Goal: Task Accomplishment & Management: Contribute content

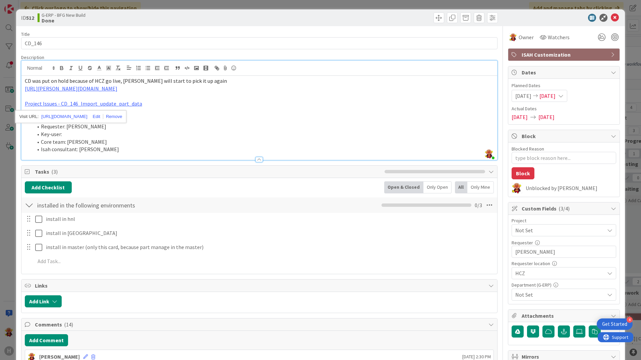
scroll to position [0, 852]
click at [137, 140] on li "Core team: [PERSON_NAME]" at bounding box center [263, 142] width 461 height 8
click at [611, 17] on icon at bounding box center [615, 18] width 8 height 8
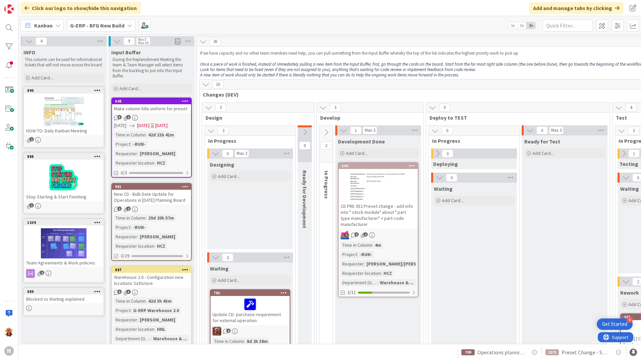
click at [97, 24] on b "G-ERP - BFG New Build" at bounding box center [97, 25] width 54 height 7
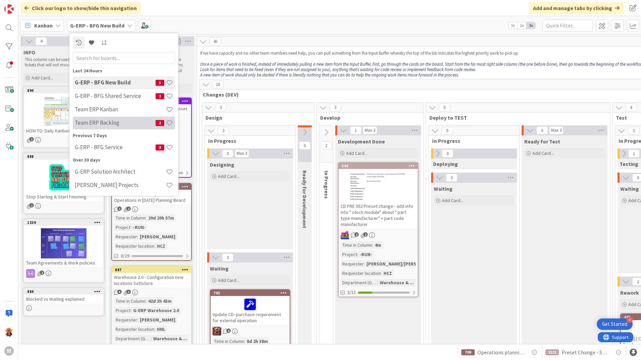
click at [116, 126] on h4 "Team ERP Backlog" at bounding box center [115, 122] width 81 height 7
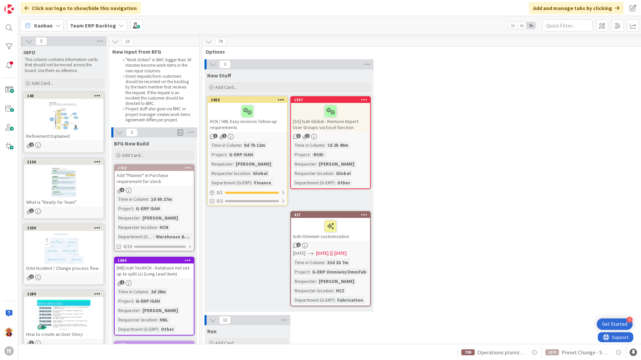
click at [182, 148] on div "BFG New Build Add Card..." at bounding box center [154, 149] width 86 height 24
click at [174, 155] on div "Add Card..." at bounding box center [154, 155] width 80 height 10
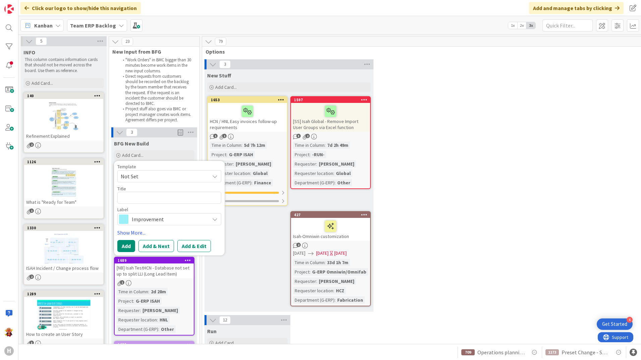
click at [168, 174] on span "Not Set" at bounding box center [163, 176] width 84 height 9
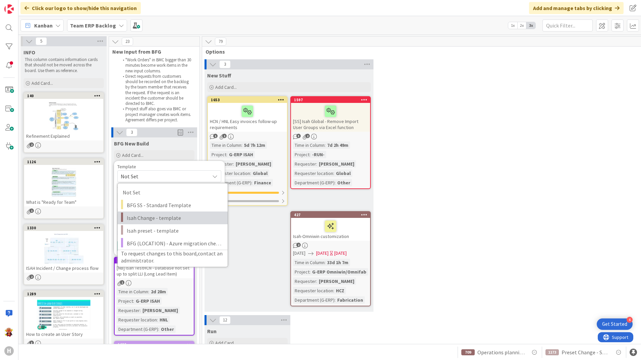
click at [187, 217] on span "Isah Change - template" at bounding box center [175, 218] width 96 height 9
type textarea "x"
type textarea "Isah Change - template"
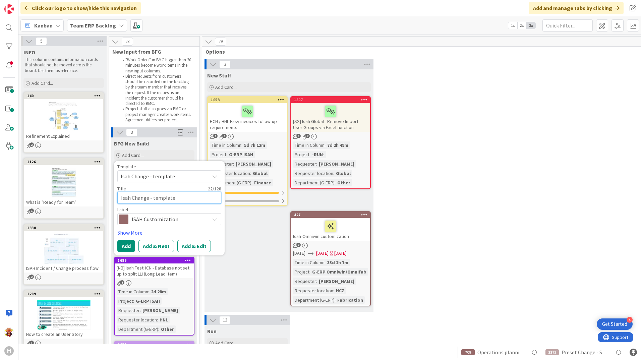
drag, startPoint x: 181, startPoint y: 199, endPoint x: 103, endPoint y: 206, distance: 78.1
type textarea "x"
type textarea "N"
type textarea "x"
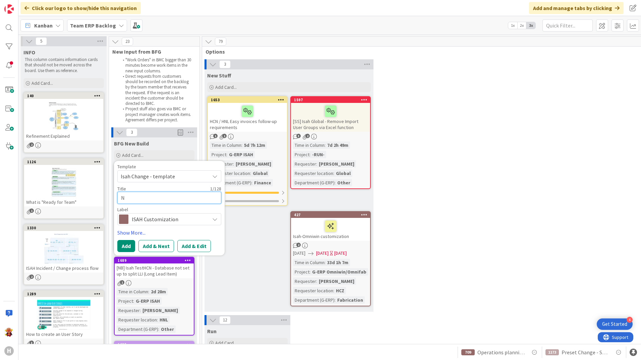
type textarea "Ne"
type textarea "x"
type textarea "Nex"
type textarea "x"
type textarea "Next"
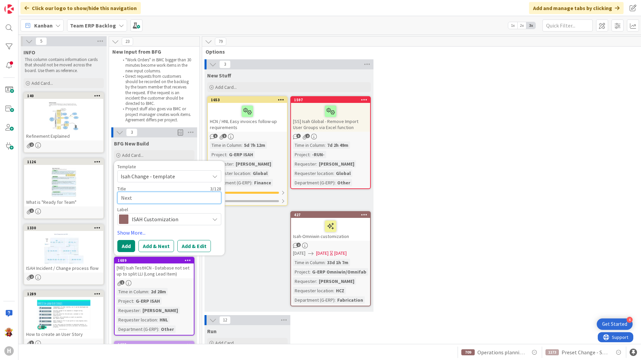
type textarea "x"
type textarea "Next"
type textarea "x"
type textarea "Next"
paste textarea "Next Routing code"
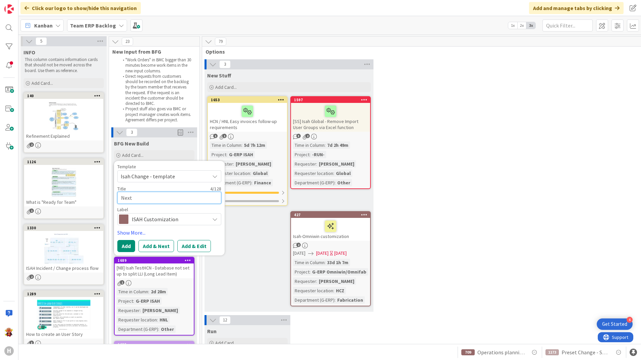
type textarea "x"
type textarea "NextNext Routing code"
drag, startPoint x: 131, startPoint y: 199, endPoint x: 106, endPoint y: 199, distance: 25.1
type textarea "x"
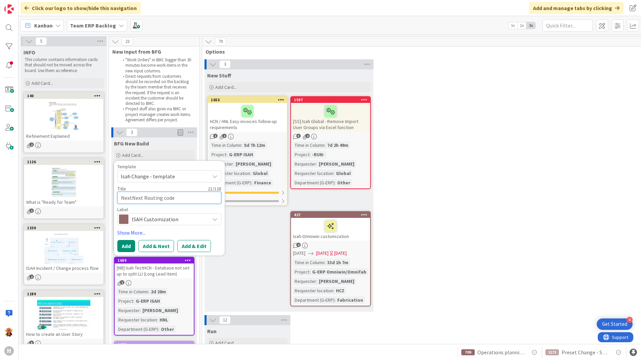
type textarea "Next Routing code"
click at [164, 199] on textarea "Next Routing code" at bounding box center [169, 198] width 104 height 12
type textarea "x"
type textarea "Next Routing code"
type textarea "x"
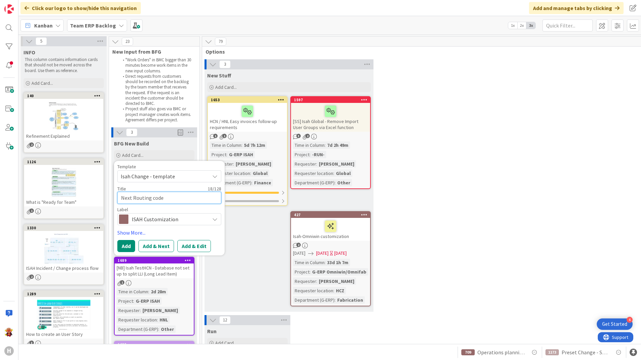
type textarea "ANext Routing code"
type textarea "x"
type textarea "ADNext Routing code"
type textarea "x"
type textarea "ADDNext Routing code"
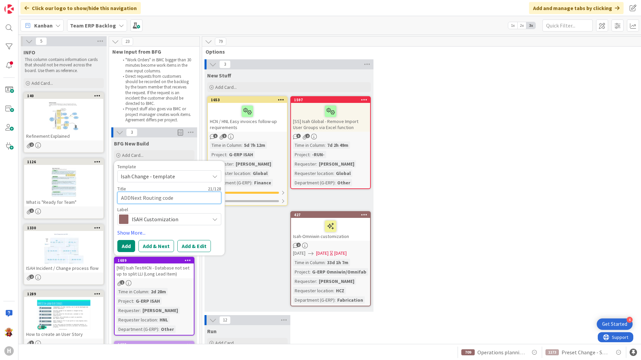
type textarea "x"
type textarea "ADD Next Routing code"
type textarea "x"
type textarea "ADDNext Routing code"
type textarea "x"
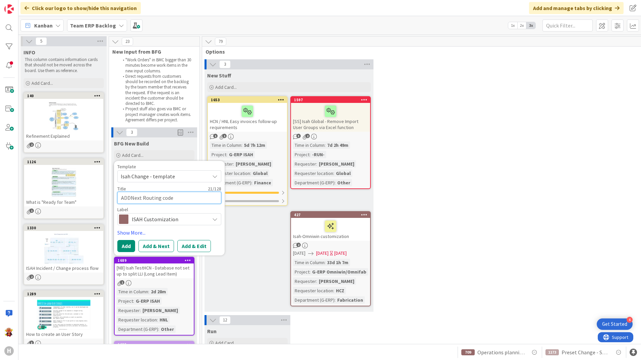
type textarea "ADNext Routing code"
type textarea "x"
type textarea "ANext Routing code"
type textarea "x"
type textarea "AdNext Routing code"
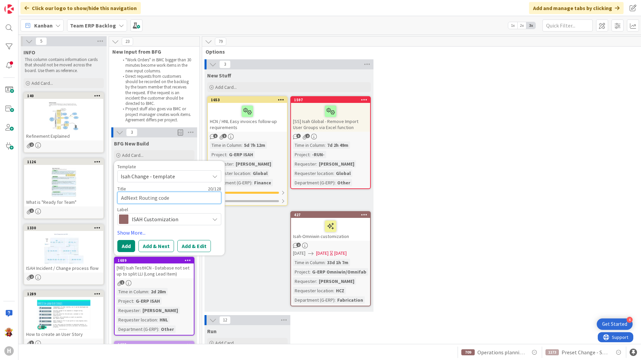
type textarea "x"
type textarea "AddNext Routing code"
type textarea "x"
type textarea "Add Next Routing code"
type textarea "x"
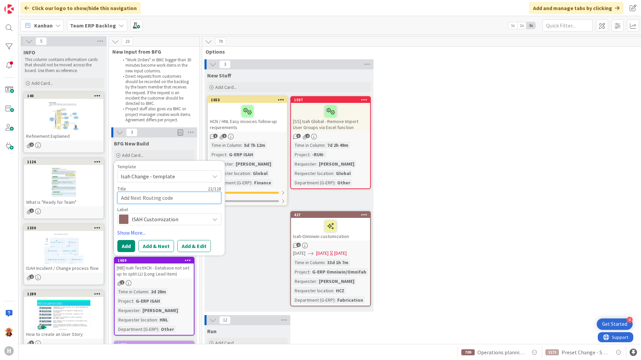
type textarea "Add Next Routing code"
type textarea "x"
type textarea "Add Next Routing code i"
type textarea "x"
type textarea "Add Next Routing code in"
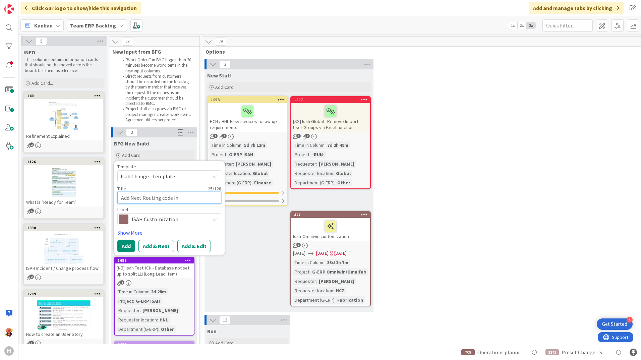
type textarea "x"
type textarea "Add Next Routing code in"
type textarea "x"
type textarea "Add Next Routing code in t"
type textarea "x"
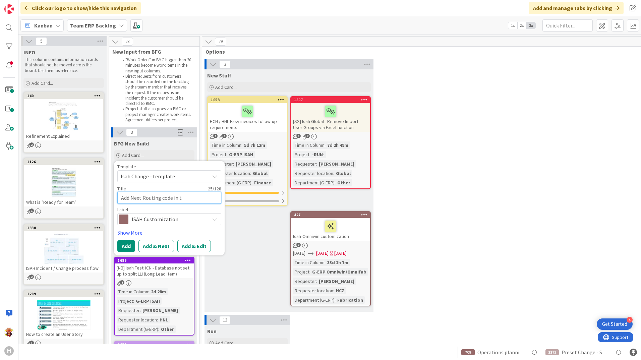
type textarea "Add Next Routing code in th"
type textarea "x"
type textarea "Add Next Routing code in the"
type textarea "x"
type textarea "Add Next Routing code in the"
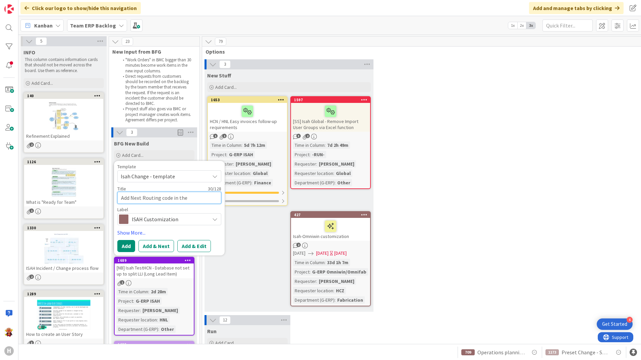
type textarea "x"
type textarea "Add Next Routing code in the r"
type textarea "x"
type textarea "Add Next Routing code in the re"
type textarea "x"
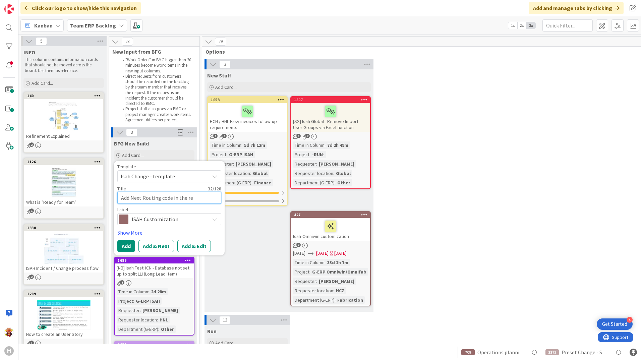
type textarea "Add Next Routing code in the rec"
type textarea "x"
type textarea "Add Next Routing code in the rece"
type textarea "x"
type textarea "Add Next Routing code in the recei"
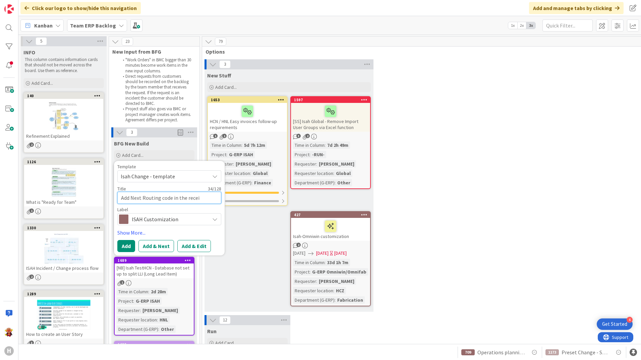
type textarea "x"
type textarea "Add Next Routing code in the receip"
type textarea "x"
type textarea "Add Next Routing code in the receipt"
type textarea "x"
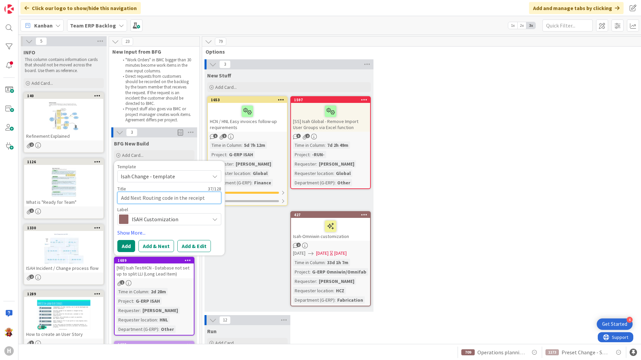
type textarea "Add Next Routing code in the receipt"
type textarea "x"
type textarea "Add Next Routing code in the receipt f"
type textarea "x"
type textarea "Add Next Routing code in the receipt f"
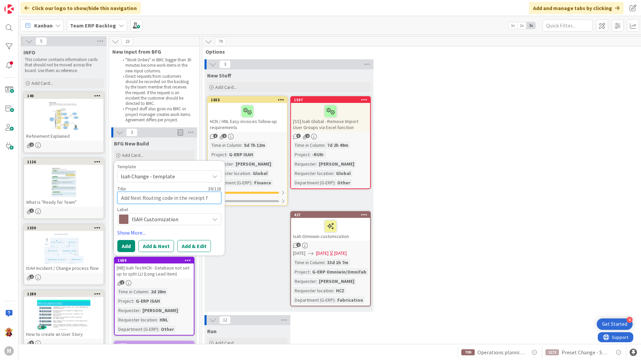
type textarea "x"
type textarea "Add Next Routing code in the receipt f"
type textarea "x"
type textarea "Add Next Routing code in the receipt"
type textarea "x"
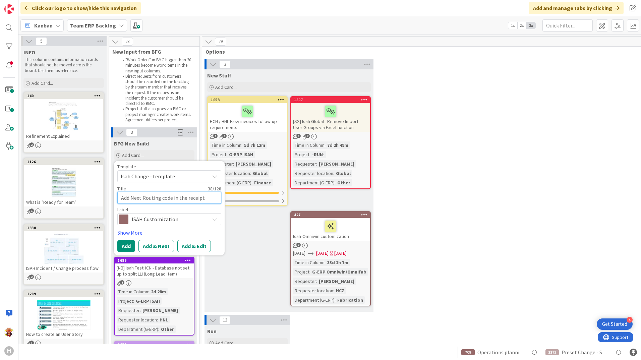
type textarea "Add Next Routing code in the receipt o"
type textarea "x"
type textarea "Add Next Routing code in the receipt of"
type textarea "x"
type textarea "Add Next Routing code in the receipt of p"
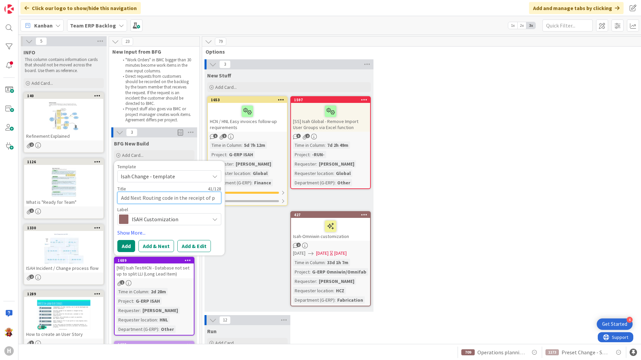
type textarea "x"
type textarea "Add Next Routing code in the receipt of pa"
type textarea "x"
type textarea "Add Next Routing code in the receipt of par"
type textarea "x"
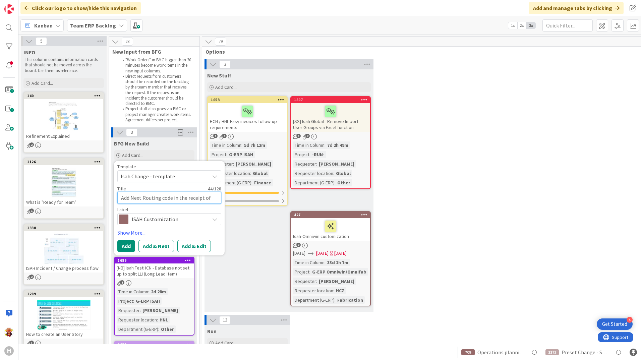
type textarea "Add Next Routing code in the receipt of part"
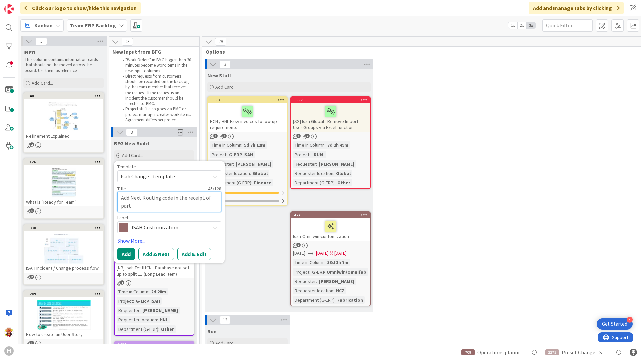
type textarea "x"
type textarea "Add Next Routing code in the receipt of part"
type textarea "x"
type textarea "Add Next Routing code in the receipt of part p"
type textarea "x"
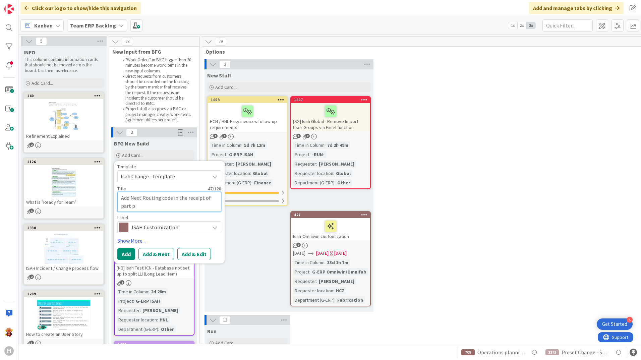
type textarea "Add Next Routing code in the receipt of part pu"
type textarea "x"
type textarea "Add Next Routing code in the receipt of part pur"
type textarea "x"
type textarea "Add Next Routing code in the receipt of part purch"
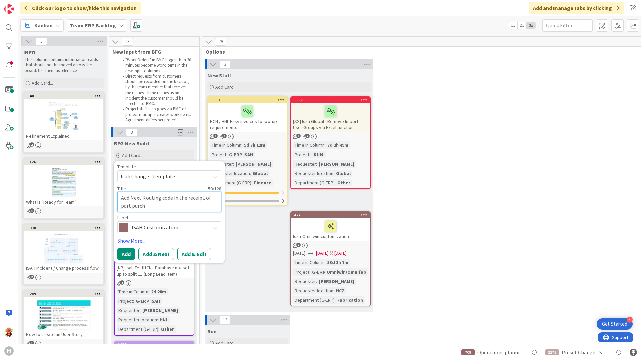
type textarea "x"
type textarea "Add Next Routing code in the receipt of part purcha"
type textarea "x"
type textarea "Add Next Routing code in the receipt of part purchas"
type textarea "x"
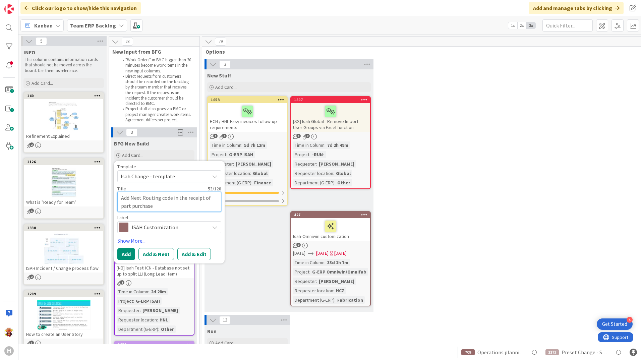
type textarea "Add Next Routing code in the receipt of part purchase"
type textarea "x"
type textarea "Add Next Routing code in the receipt of part purchase s"
type textarea "x"
type textarea "Add Next Routing code in the receipt of part purchase sc"
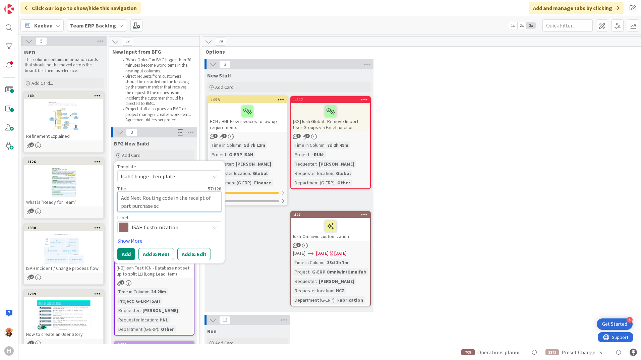
type textarea "x"
type textarea "Add Next Routing code in the receipt of part purchase scr"
type textarea "x"
type textarea "Add Next Routing code in the receipt of part purchase scre"
type textarea "x"
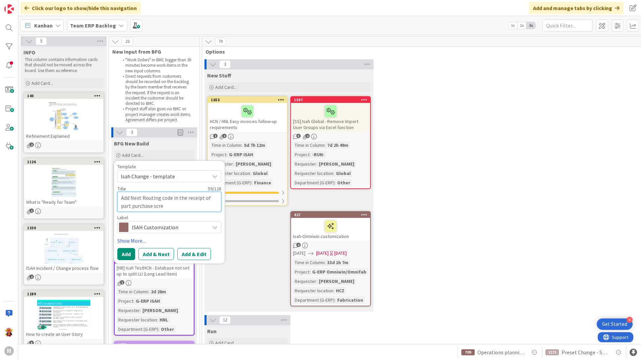
type textarea "Add Next Routing code in the receipt of part purchase scree"
type textarea "x"
type textarea "Add Next Routing code in the receipt of part purchase screen"
click at [118, 255] on button "Add" at bounding box center [126, 254] width 18 height 12
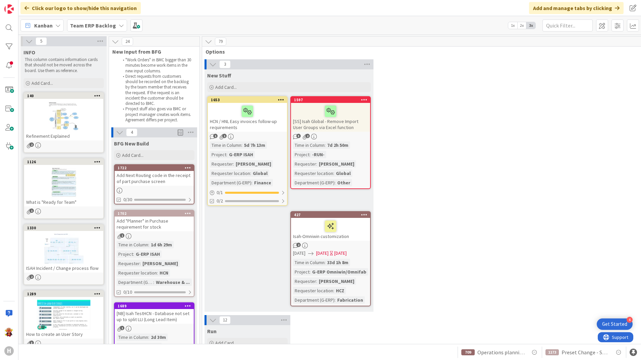
click at [154, 178] on div "Add Next Routing code in the receipt of part purchase screen" at bounding box center [154, 178] width 79 height 15
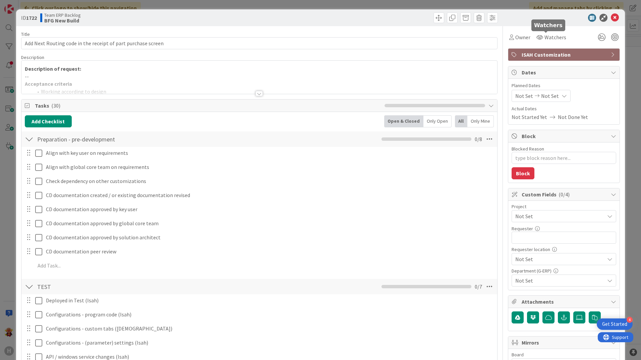
type textarea "x"
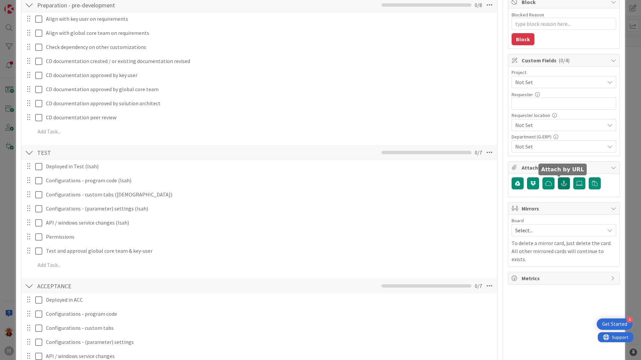
click at [563, 182] on button "button" at bounding box center [564, 183] width 12 height 12
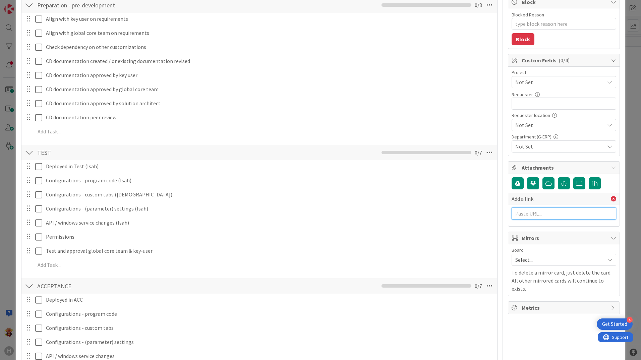
click at [541, 211] on input "text" at bounding box center [564, 214] width 105 height 12
paste input "[URL][PERSON_NAME][DOMAIN_NAME]"
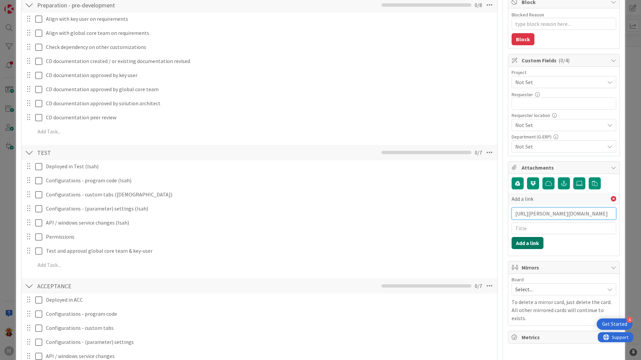
type input "[URL][PERSON_NAME][DOMAIN_NAME]"
click at [528, 246] on button "Add a link" at bounding box center [528, 243] width 32 height 12
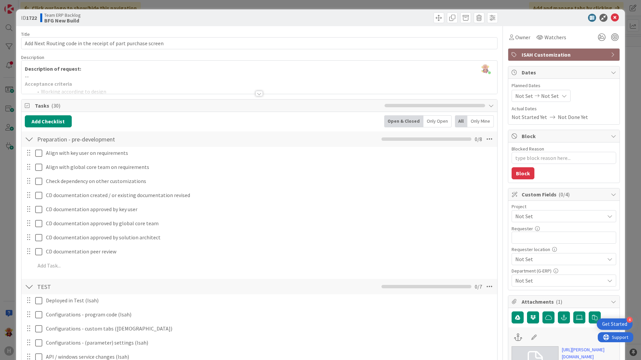
click at [261, 93] on div at bounding box center [259, 85] width 476 height 17
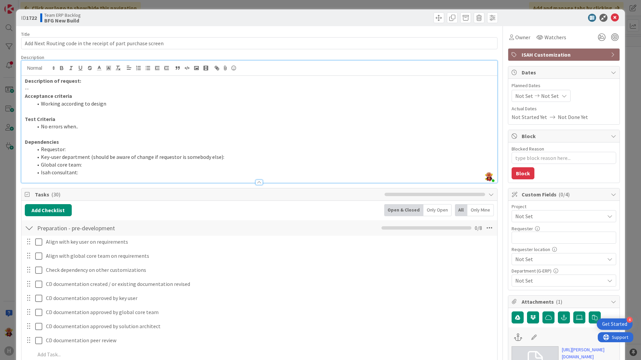
click at [181, 91] on p "--" at bounding box center [259, 89] width 469 height 8
drag, startPoint x: 181, startPoint y: 91, endPoint x: -49, endPoint y: 90, distance: 230.0
click at [0, 90] on html "4 Get Started H Click our logo to show/hide this navigation Add and manage tabs…" at bounding box center [320, 180] width 641 height 360
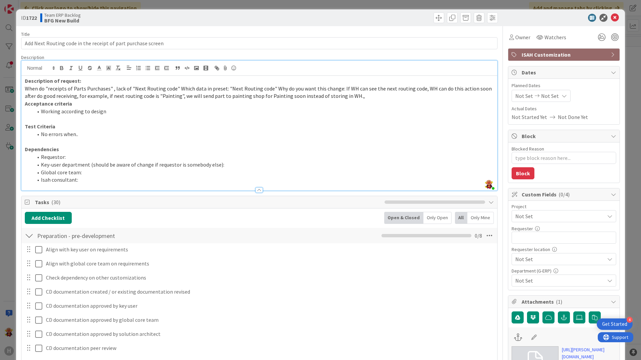
click at [358, 99] on p "When do "receipts of Parts Purchases" , lack of "Next Routing code" Which data …" at bounding box center [259, 92] width 469 height 15
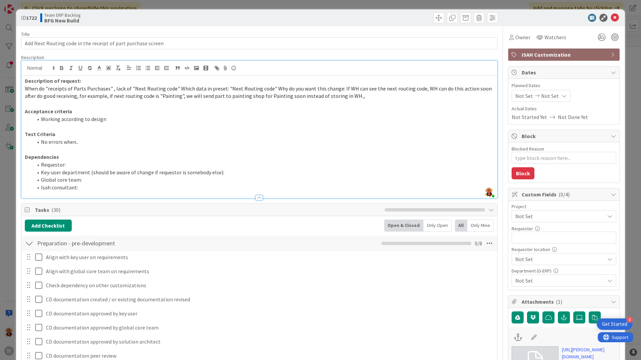
click at [270, 91] on span "When do "receipts of Parts Purchases" , lack of "Next Routing code" Which data …" at bounding box center [259, 92] width 468 height 14
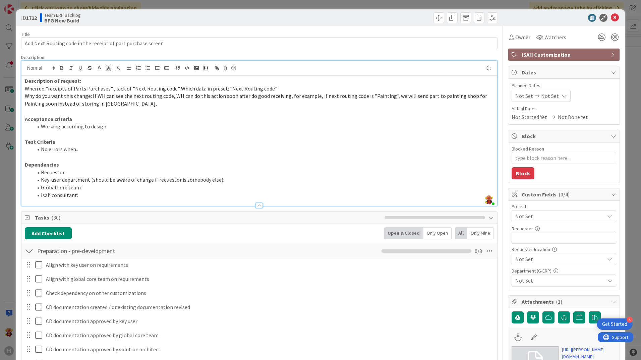
type textarea "x"
click at [577, 234] on input "text" at bounding box center [564, 238] width 105 height 12
type input "[PERSON_NAME]"
type textarea "x"
type input "[PERSON_NAME]"
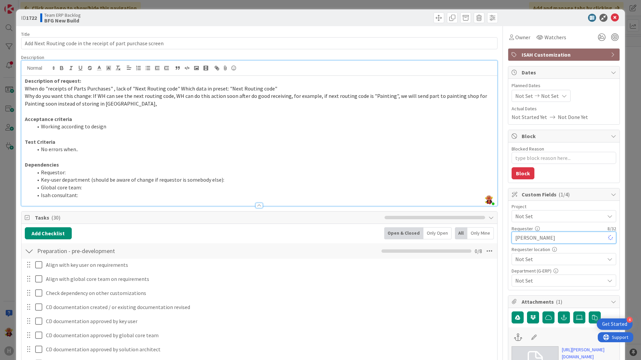
type textarea "x"
type input "[PERSON_NAME]"
click at [569, 218] on span "Not Set" at bounding box center [558, 216] width 86 height 9
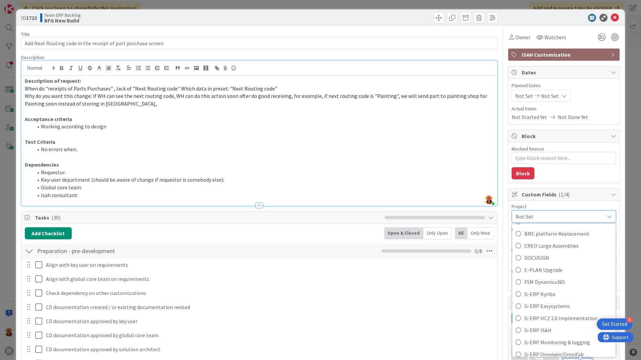
scroll to position [201, 0]
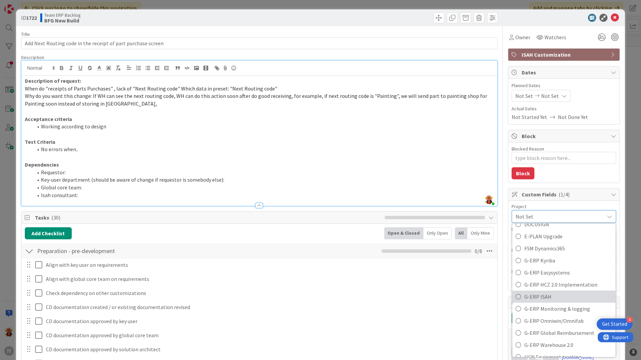
click at [537, 299] on span "G-ERP ISAH" at bounding box center [568, 297] width 88 height 10
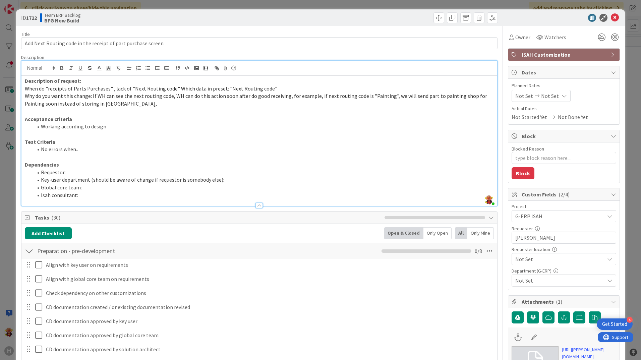
click at [544, 221] on span "Not Set" at bounding box center [558, 216] width 86 height 9
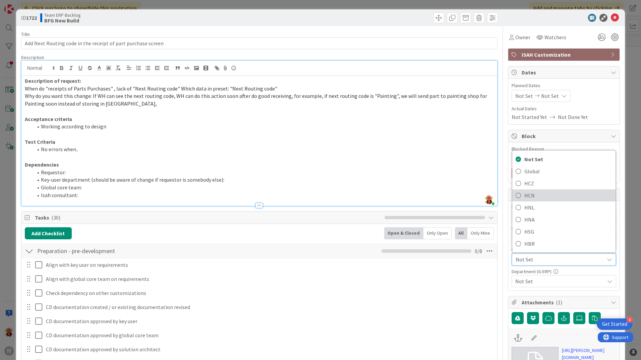
click at [543, 192] on span "HCN" at bounding box center [568, 195] width 88 height 10
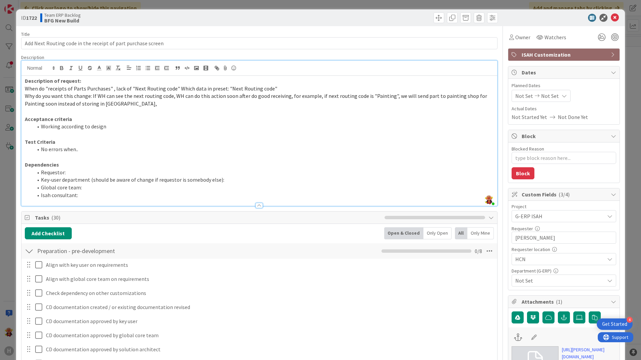
click at [548, 277] on span "Not Set" at bounding box center [559, 281] width 89 height 8
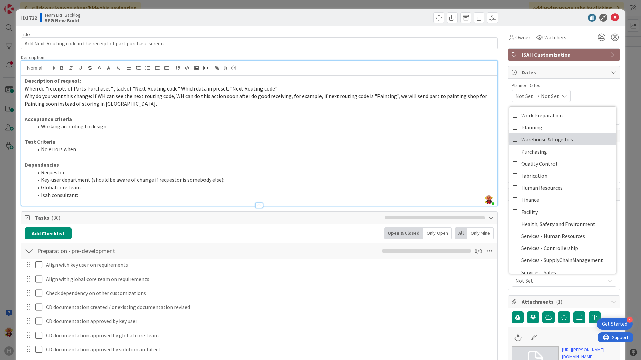
click at [550, 137] on span "Warehouse & Logistics" at bounding box center [547, 139] width 52 height 10
type textarea "x"
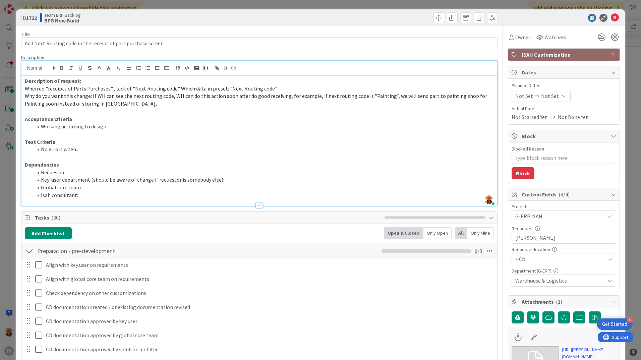
click at [110, 171] on li "Requestor:" at bounding box center [263, 173] width 461 height 8
drag, startPoint x: 539, startPoint y: 237, endPoint x: 474, endPoint y: 239, distance: 64.4
click at [204, 169] on li "Requestor:" at bounding box center [263, 173] width 461 height 8
click at [246, 180] on li "Key-user department (should be aware of change if requestor is somebody else):" at bounding box center [263, 180] width 461 height 8
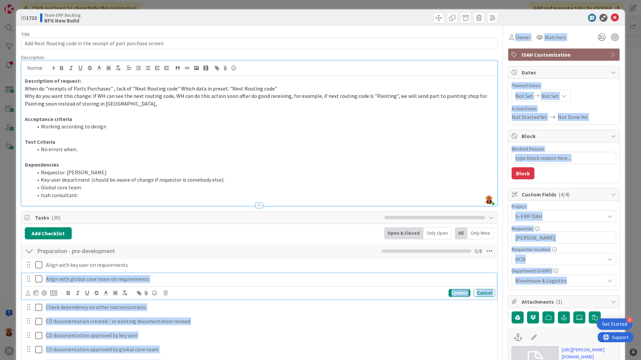
drag, startPoint x: 567, startPoint y: 278, endPoint x: 482, endPoint y: 278, distance: 84.8
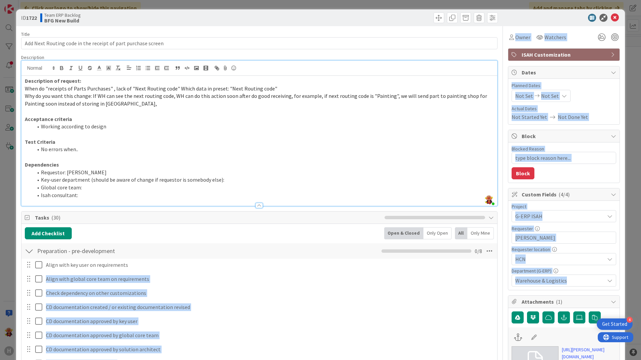
click at [569, 283] on span "Warehouse & Logistics" at bounding box center [559, 281] width 89 height 8
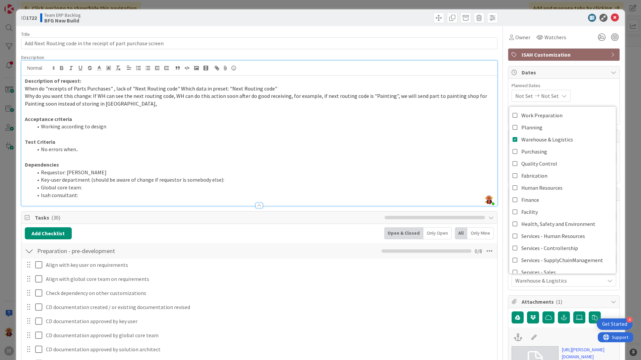
click at [561, 287] on div "Project G-ERP ISAH Not Set -LOCAL- -RUN- ACD AFAS ANSYS LS Dyna ANSYS upgrade A…" at bounding box center [563, 245] width 111 height 89
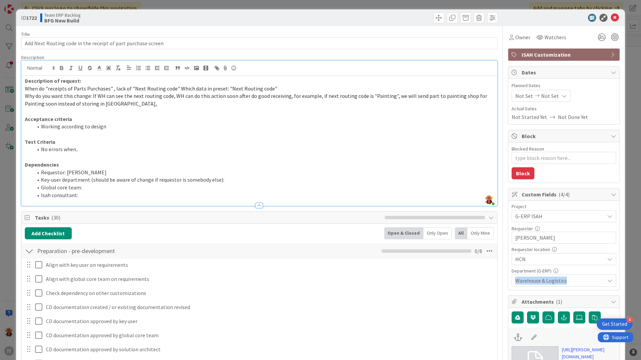
drag, startPoint x: 565, startPoint y: 278, endPoint x: 512, endPoint y: 277, distance: 53.3
click at [515, 277] on span "Warehouse & Logistics" at bounding box center [559, 281] width 89 height 8
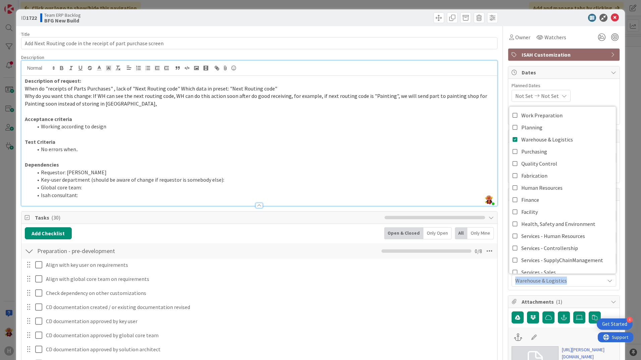
copy span "Warehouse & Logistics"
click at [224, 177] on li "Key-user department (should be aware of change if requestor is somebody else):" at bounding box center [263, 180] width 461 height 8
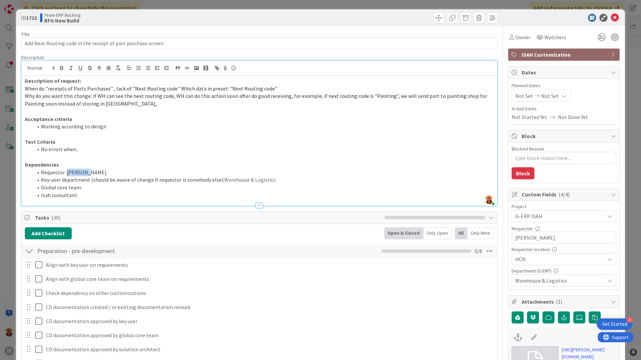
drag, startPoint x: 88, startPoint y: 172, endPoint x: 67, endPoint y: 172, distance: 21.1
click at [67, 172] on li "Requestor: [PERSON_NAME]" at bounding box center [263, 173] width 461 height 8
copy li "[PERSON_NAME]"
click at [92, 185] on li "Global core team:" at bounding box center [263, 188] width 461 height 8
click at [91, 190] on li "Global core team: [PERSON_NAME]" at bounding box center [263, 188] width 461 height 8
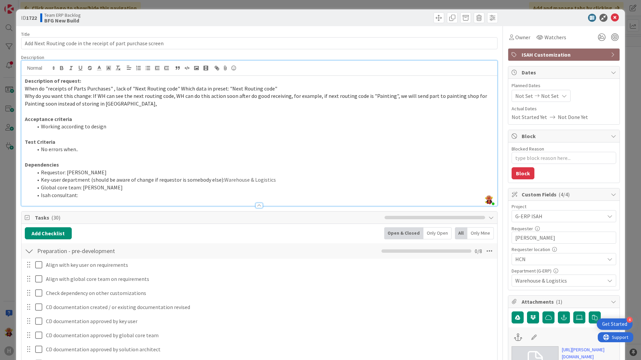
click at [91, 195] on li "Isah consultant:" at bounding box center [263, 195] width 461 height 8
type textarea "x"
